Goal: Information Seeking & Learning: Learn about a topic

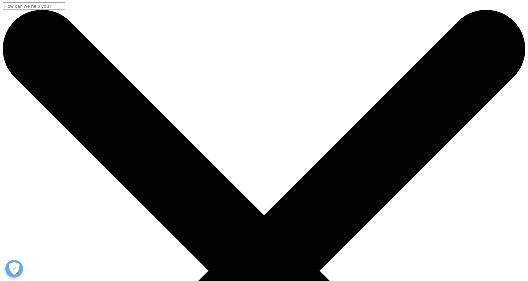
scroll to position [70, 0]
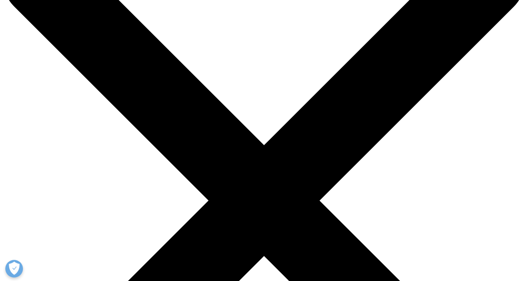
drag, startPoint x: 125, startPoint y: 166, endPoint x: 134, endPoint y: 165, distance: 8.2
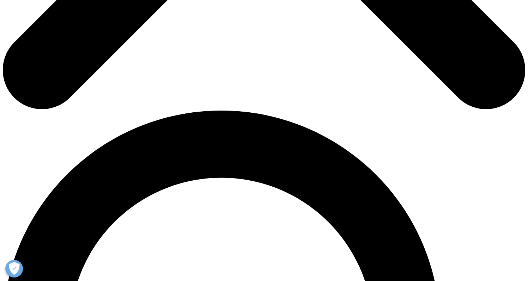
scroll to position [388, 0]
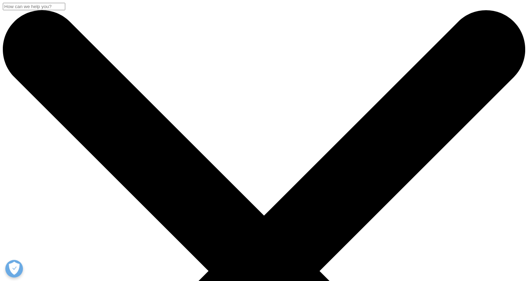
scroll to position [389, 416]
